Goal: Information Seeking & Learning: Learn about a topic

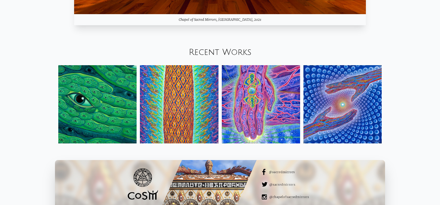
scroll to position [657, 0]
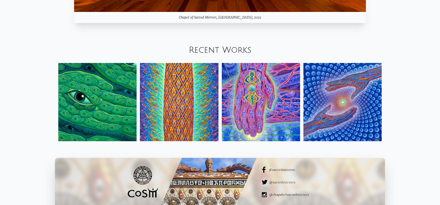
click at [346, 103] on img at bounding box center [342, 102] width 78 height 78
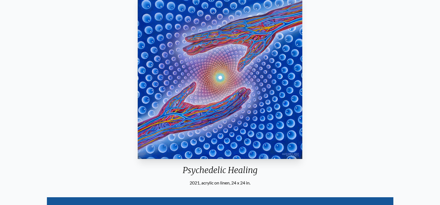
scroll to position [47, 0]
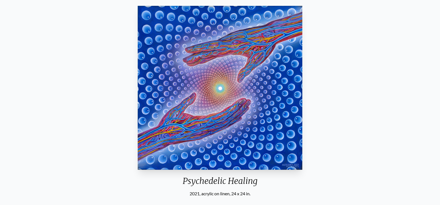
click at [439, 74] on html "Art Writings About" at bounding box center [220, 191] width 440 height 477
click at [351, 61] on div "Psychedelic Healing 2021, acrylic on linen, 24 x 24 in. Visit the CoSM Shop Psy…" at bounding box center [219, 183] width 431 height 358
click at [242, 68] on img "1 / 15" at bounding box center [220, 88] width 165 height 164
click at [243, 92] on img "1 / 15" at bounding box center [220, 88] width 165 height 164
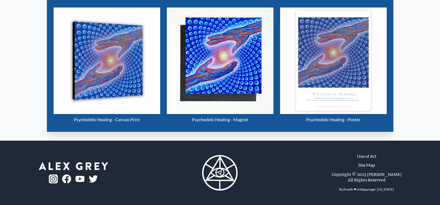
scroll to position [0, 0]
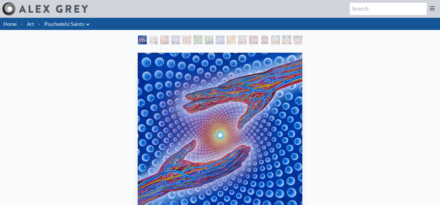
click at [162, 40] on div "Stanislav Grof M.D., Cartographer of Consciousness" at bounding box center [164, 40] width 9 height 9
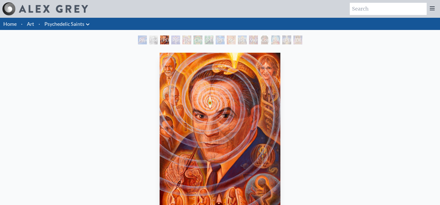
click at [171, 42] on div "Purple Jesus" at bounding box center [175, 40] width 9 height 9
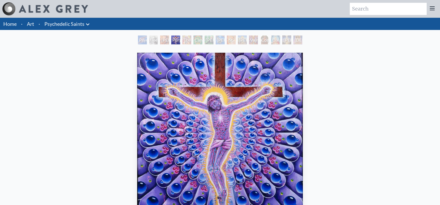
click at [182, 41] on div "The Shulgins and their Alchemical Angels" at bounding box center [186, 40] width 9 height 9
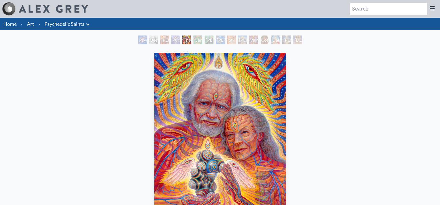
click at [229, 40] on div "St. Albert & The LSD Revelation Revolution" at bounding box center [231, 40] width 9 height 9
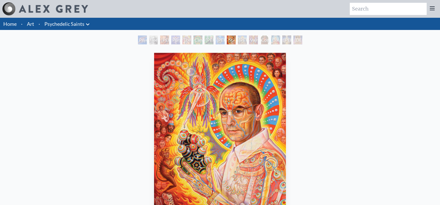
click at [278, 39] on div "Dalai Lama" at bounding box center [275, 40] width 9 height 9
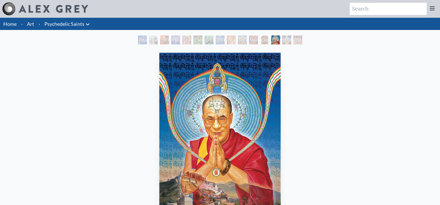
click at [260, 38] on div "Cosmic Christ" at bounding box center [264, 40] width 9 height 9
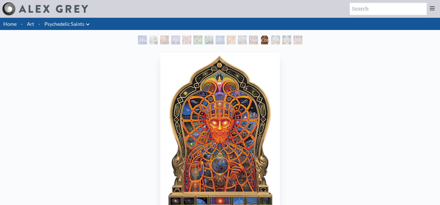
click at [241, 40] on div "Ram Dass" at bounding box center [242, 40] width 9 height 9
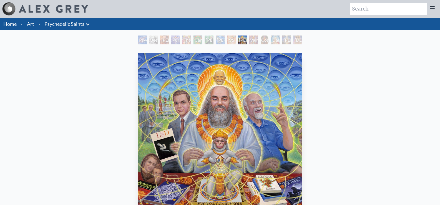
click at [302, 43] on div "Namaste" at bounding box center [297, 40] width 9 height 9
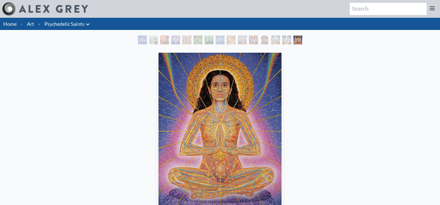
click at [302, 42] on div "Namaste" at bounding box center [297, 40] width 9 height 9
click at [72, 23] on link "Psychedelic Saints" at bounding box center [64, 24] width 40 height 8
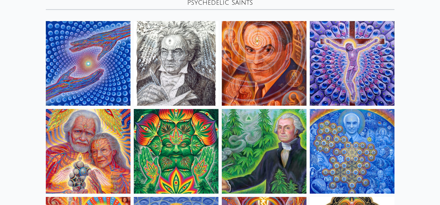
scroll to position [64, 0]
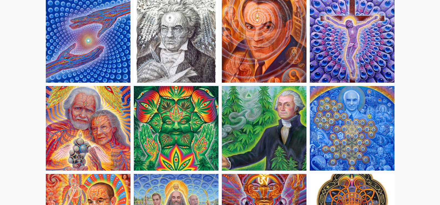
click at [162, 125] on img at bounding box center [176, 128] width 85 height 85
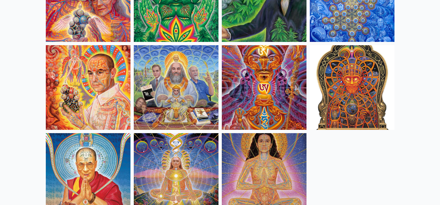
scroll to position [0, 0]
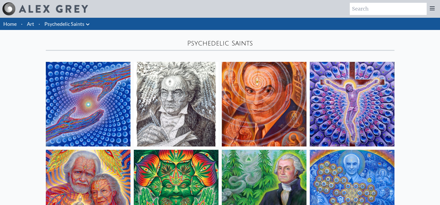
click at [87, 25] on icon at bounding box center [87, 24] width 3 height 2
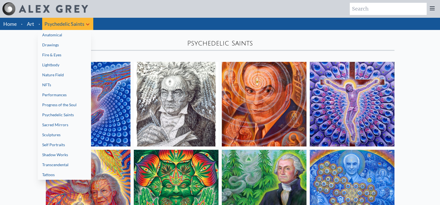
click at [74, 36] on link "Anatomical" at bounding box center [64, 35] width 53 height 10
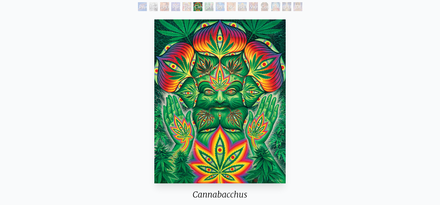
scroll to position [32, 0]
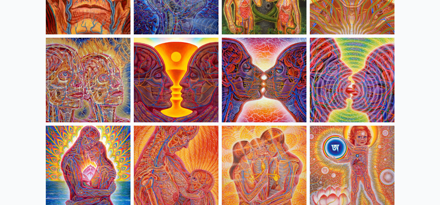
scroll to position [129, 0]
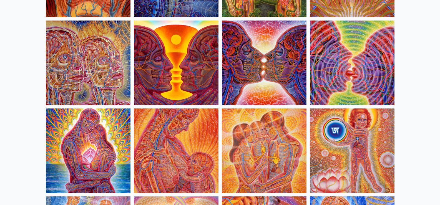
click at [103, 86] on img at bounding box center [88, 63] width 85 height 85
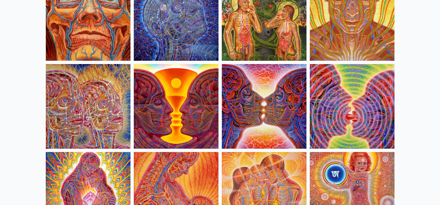
scroll to position [0, 0]
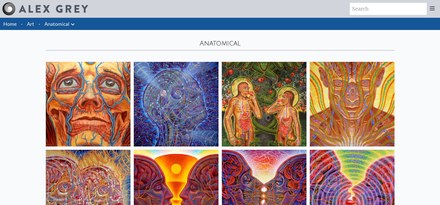
click at [68, 26] on link "Anatomical" at bounding box center [56, 24] width 25 height 8
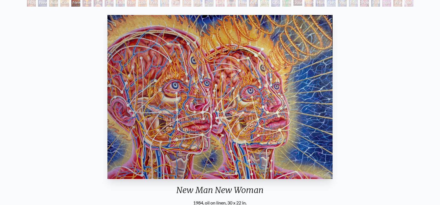
scroll to position [46, 0]
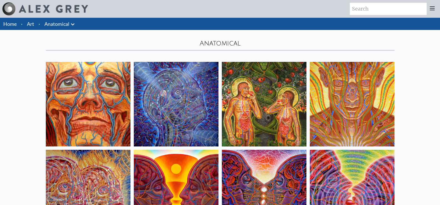
click at [76, 26] on li "Anatomical Anatomical Drawings" at bounding box center [60, 24] width 36 height 12
click at [72, 26] on icon at bounding box center [72, 24] width 7 height 7
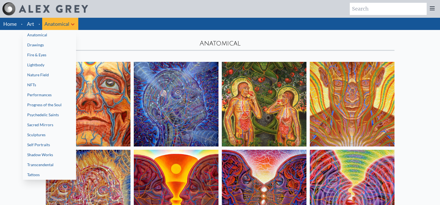
click at [57, 44] on link "Drawings" at bounding box center [49, 45] width 53 height 10
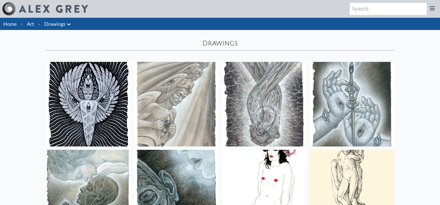
click at [69, 22] on icon at bounding box center [68, 24] width 7 height 7
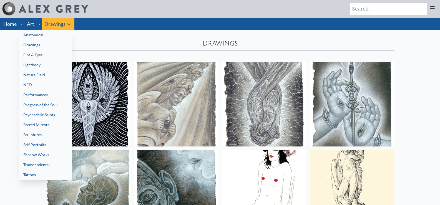
click at [49, 54] on link "Fire & Eyes" at bounding box center [45, 55] width 53 height 10
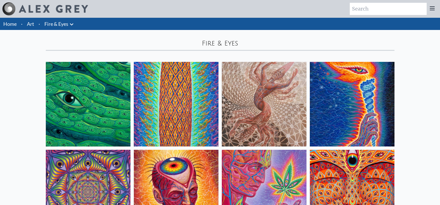
scroll to position [87, 0]
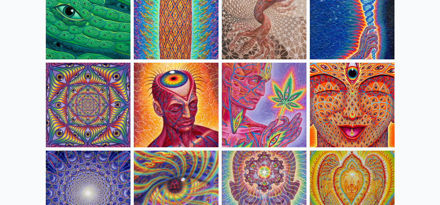
click at [269, 100] on img at bounding box center [264, 105] width 85 height 85
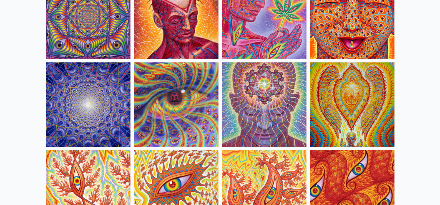
scroll to position [0, 0]
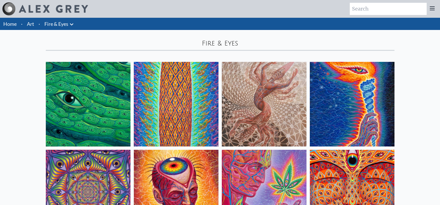
click at [70, 23] on icon at bounding box center [71, 24] width 7 height 7
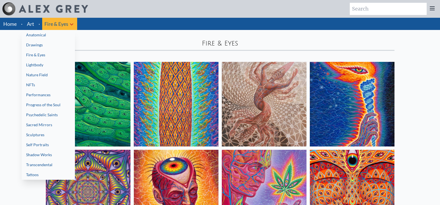
click at [52, 64] on link "Lightbody" at bounding box center [48, 65] width 53 height 10
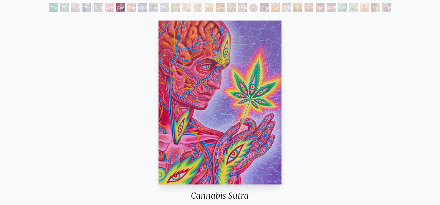
scroll to position [27, 0]
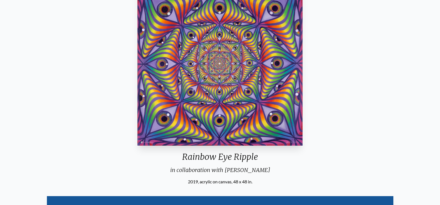
scroll to position [22, 0]
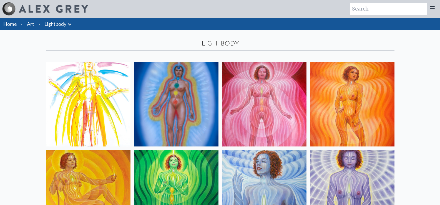
click at [70, 23] on icon at bounding box center [69, 24] width 7 height 7
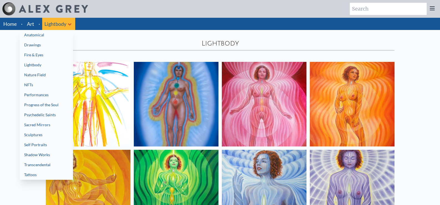
click at [44, 75] on link "Nature Field" at bounding box center [46, 75] width 53 height 10
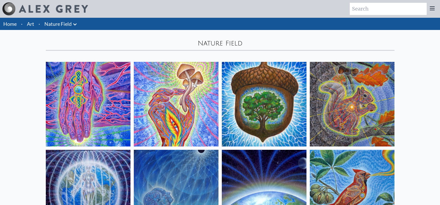
click at [75, 26] on icon at bounding box center [75, 24] width 7 height 7
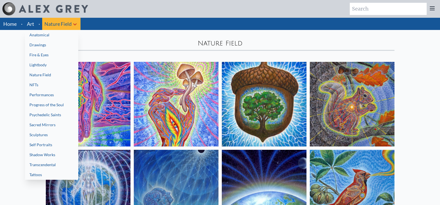
click at [38, 86] on link "NFTs" at bounding box center [51, 85] width 53 height 10
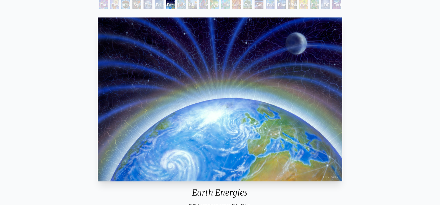
scroll to position [34, 0]
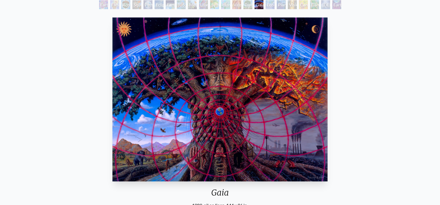
scroll to position [36, 0]
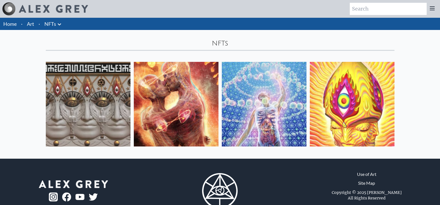
click at [55, 28] on li "NFTs Anatomical Drawings" at bounding box center [53, 24] width 23 height 12
click at [63, 24] on li "NFTs Anatomical Drawings" at bounding box center [53, 24] width 23 height 12
click at [54, 22] on link "NFTs" at bounding box center [50, 24] width 12 height 8
click at [60, 24] on icon at bounding box center [59, 24] width 3 height 2
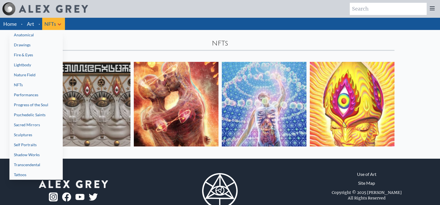
click at [32, 94] on link "Performances" at bounding box center [35, 95] width 53 height 10
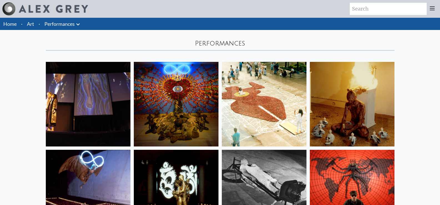
click at [78, 27] on icon at bounding box center [78, 24] width 7 height 7
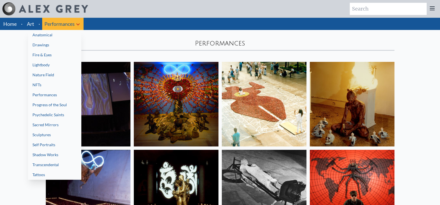
click at [57, 105] on link "Progress of the Soul" at bounding box center [54, 105] width 53 height 10
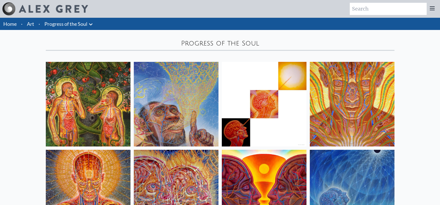
click at [83, 23] on link "Progress of the Soul" at bounding box center [65, 24] width 43 height 8
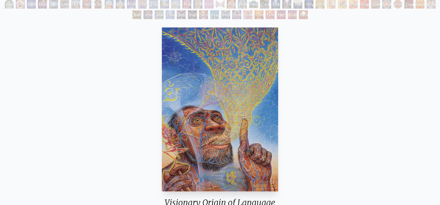
scroll to position [78, 0]
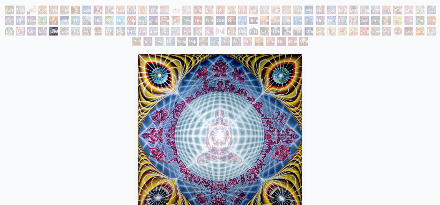
scroll to position [77, 0]
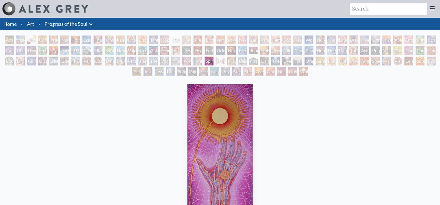
scroll to position [81, 0]
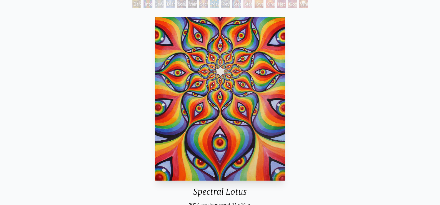
scroll to position [67, 0]
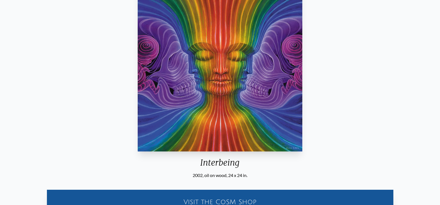
scroll to position [60, 0]
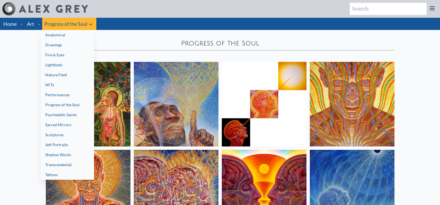
click at [75, 115] on link "Psychedelic Saints" at bounding box center [67, 115] width 53 height 10
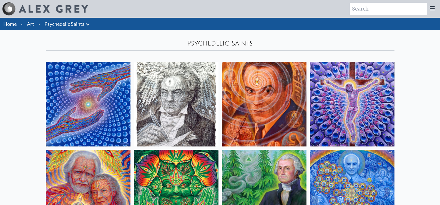
click at [89, 25] on icon at bounding box center [87, 24] width 7 height 7
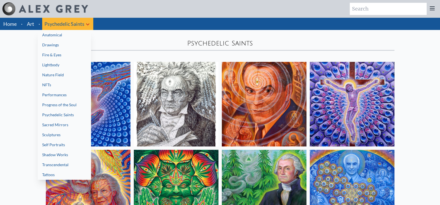
click at [66, 122] on link "Sacred Mirrors" at bounding box center [64, 125] width 53 height 10
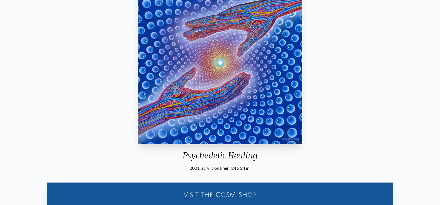
scroll to position [45, 0]
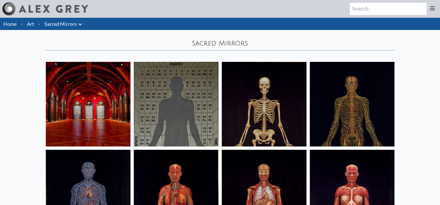
click at [81, 24] on icon at bounding box center [80, 24] width 3 height 2
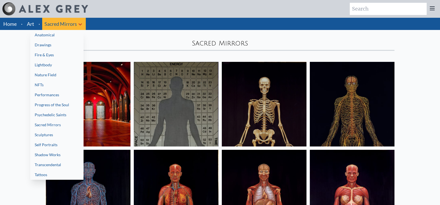
click at [60, 165] on link "Transcendental" at bounding box center [56, 165] width 53 height 10
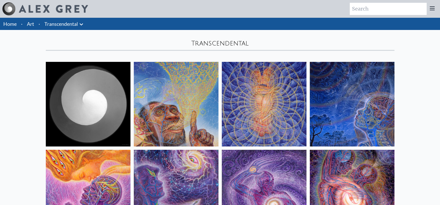
click at [83, 20] on button at bounding box center [81, 24] width 7 height 8
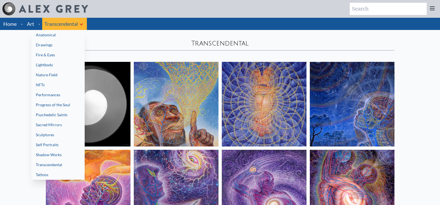
click at [59, 173] on link "Tattoos" at bounding box center [57, 175] width 53 height 10
